Goal: Use online tool/utility: Utilize a website feature to perform a specific function

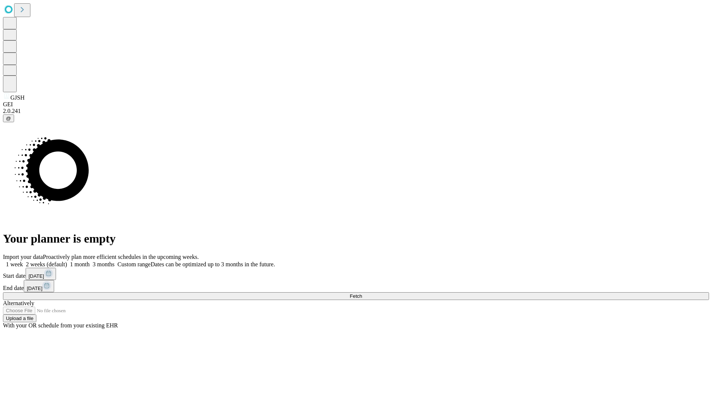
click at [362, 294] on span "Fetch" at bounding box center [356, 297] width 12 height 6
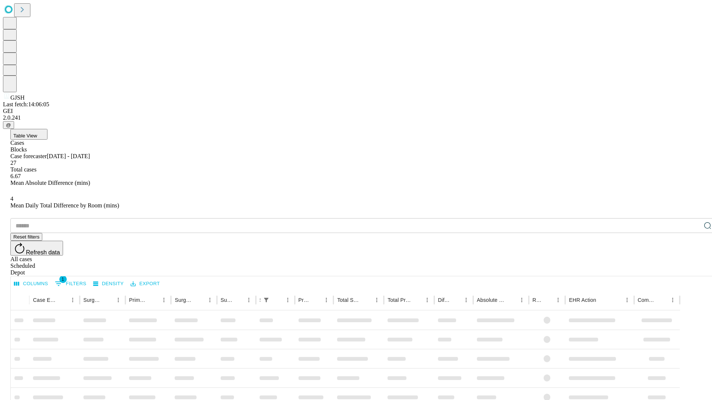
click at [37, 133] on span "Table View" at bounding box center [25, 136] width 24 height 6
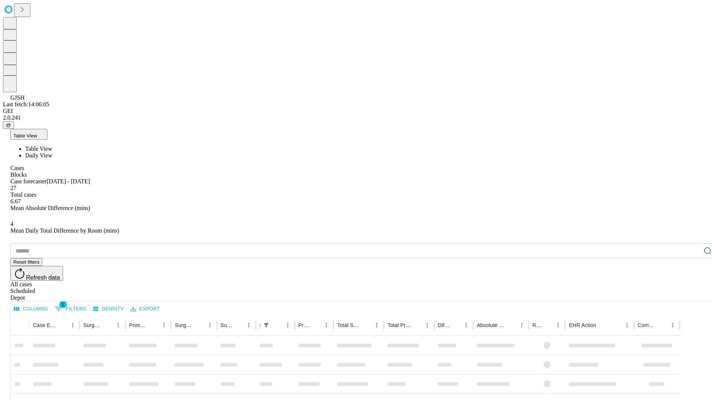
click at [52, 152] on span "Daily View" at bounding box center [38, 155] width 27 height 6
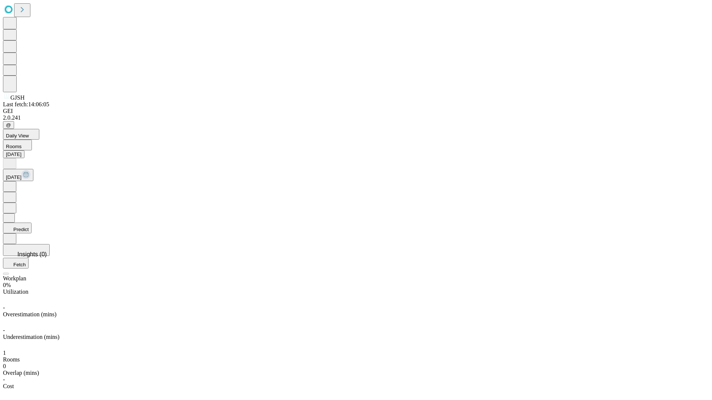
click at [32, 223] on button "Predict" at bounding box center [17, 228] width 29 height 11
